Goal: Task Accomplishment & Management: Use online tool/utility

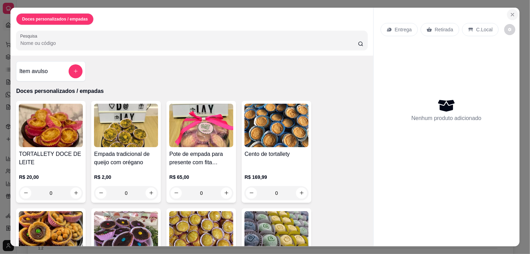
click at [512, 12] on icon "Close" at bounding box center [513, 15] width 6 height 6
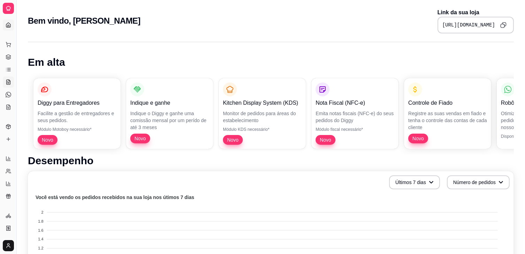
click at [7, 87] on link "Salão / Mesas" at bounding box center [8, 82] width 11 height 11
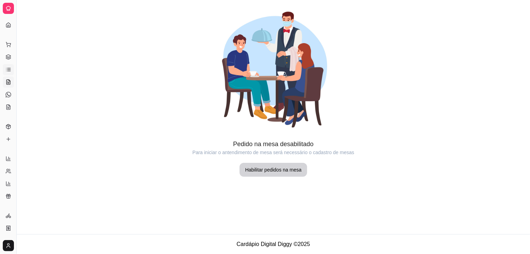
click at [10, 71] on icon at bounding box center [9, 70] width 6 height 6
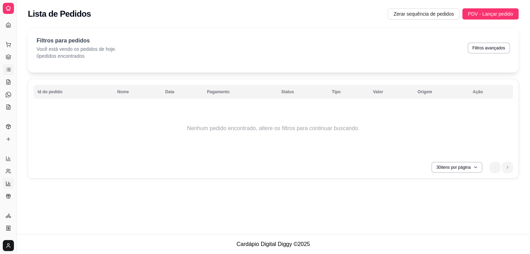
drag, startPoint x: 7, startPoint y: 199, endPoint x: 7, endPoint y: 184, distance: 15.0
click at [7, 184] on div "Loja aberta Diggy Pro até 04/10 Acesso Rápido Dashboard Dia a dia Pedidos balcã…" at bounding box center [8, 127] width 16 height 221
click at [7, 184] on icon at bounding box center [9, 184] width 6 height 6
select select "TOTAL_OF_ORDERS"
select select "7"
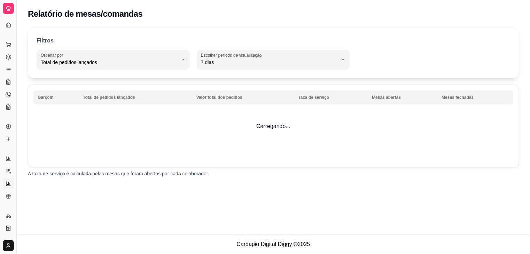
click at [6, 189] on ul "Relatórios de vendas Relatório de clientes Relatório de mesas Relatório de fide…" at bounding box center [8, 177] width 11 height 49
click at [9, 161] on icon at bounding box center [9, 159] width 6 height 6
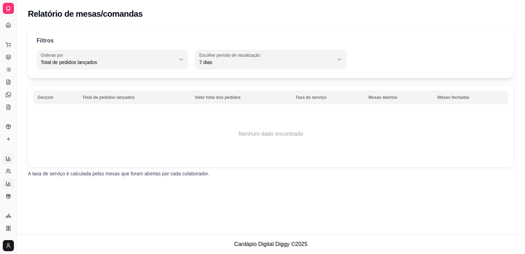
select select "ALL"
select select "0"
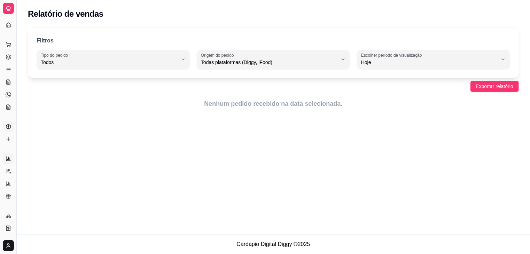
click at [10, 127] on icon at bounding box center [9, 127] width 6 height 6
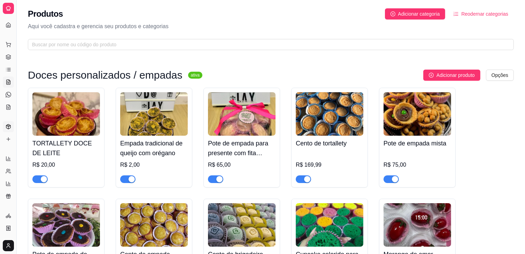
click at [11, 81] on icon at bounding box center [9, 82] width 6 height 6
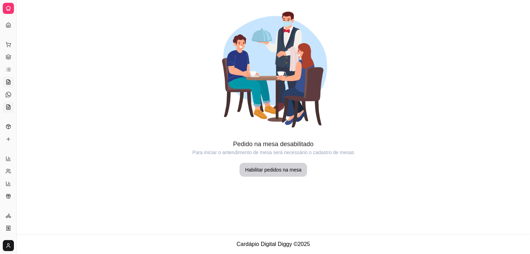
click at [7, 105] on icon at bounding box center [9, 107] width 4 height 5
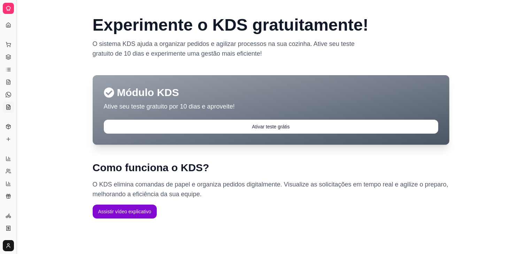
click at [14, 176] on button "Toggle Sidebar" at bounding box center [17, 127] width 6 height 254
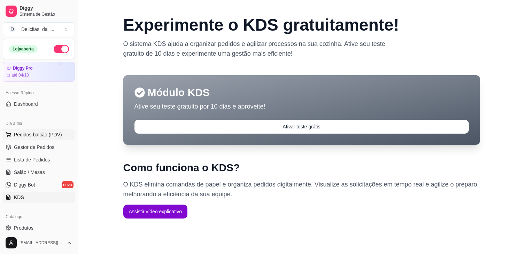
click at [13, 132] on button "Pedidos balcão (PDV)" at bounding box center [39, 134] width 72 height 11
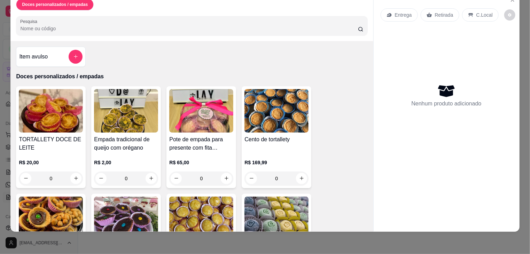
scroll to position [17, 0]
click at [148, 62] on div "Item avulso Doces personalizados / empadas TORTALLETY DOCE DE LEITE R$ 20,00 0 …" at bounding box center [191, 136] width 363 height 191
click at [193, 53] on div "Item avulso Doces personalizados / empadas TORTALLETY DOCE DE LEITE R$ 20,00 0 …" at bounding box center [191, 136] width 363 height 191
click at [403, 11] on p "Entrega" at bounding box center [403, 14] width 17 height 7
click at [435, 11] on p "Retirada" at bounding box center [444, 14] width 18 height 7
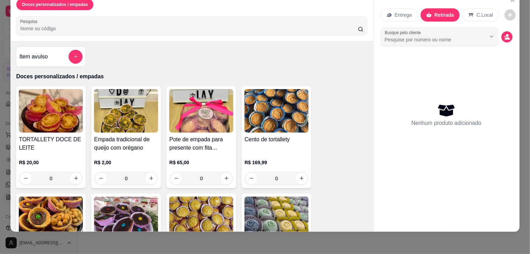
click at [470, 11] on div "C.Local" at bounding box center [481, 14] width 37 height 13
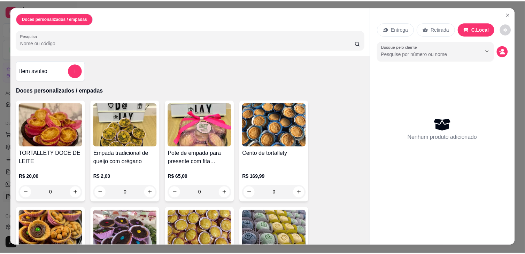
scroll to position [0, 0]
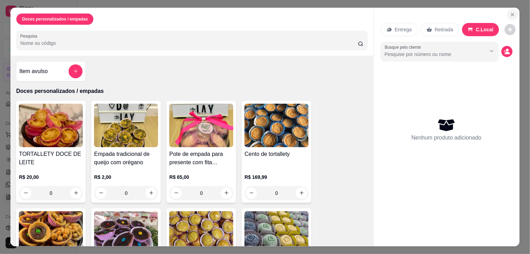
click at [511, 12] on icon "Close" at bounding box center [513, 15] width 6 height 6
